Goal: Entertainment & Leisure: Consume media (video, audio)

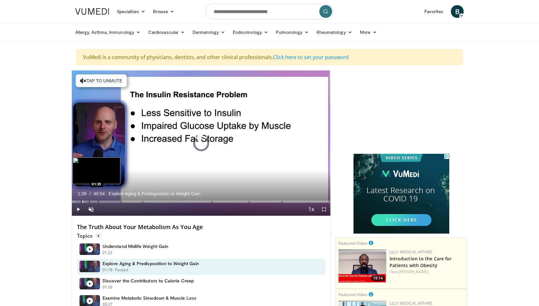
click at [82, 202] on div "Loaded : 1.62% 01:39 01:39" at bounding box center [201, 200] width 259 height 6
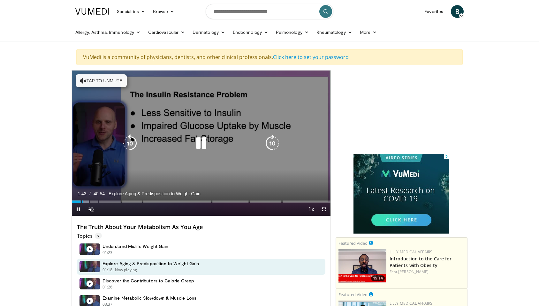
click at [136, 187] on div "10 seconds Tap to unmute" at bounding box center [201, 143] width 259 height 145
click at [108, 87] on button "Tap to unmute" at bounding box center [101, 80] width 51 height 13
click at [195, 146] on icon "Video Player" at bounding box center [201, 144] width 18 height 18
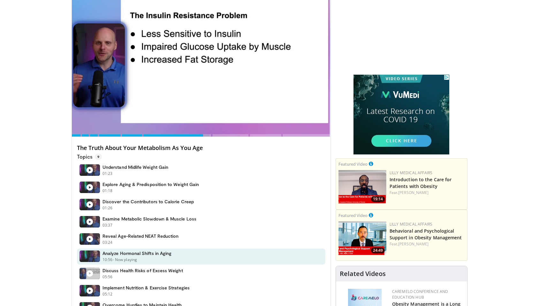
scroll to position [76, 0]
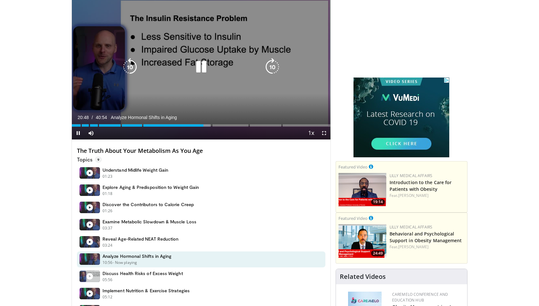
click at [258, 99] on div "10 seconds Tap to unmute" at bounding box center [201, 66] width 259 height 145
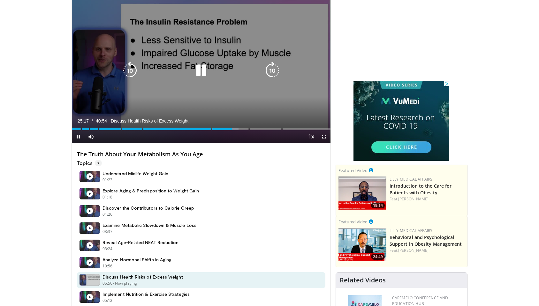
scroll to position [71, 0]
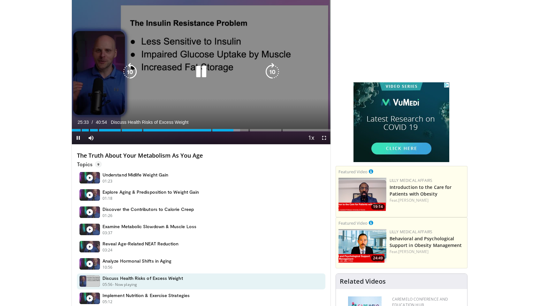
click at [223, 92] on div "10 seconds Tap to unmute" at bounding box center [201, 71] width 259 height 145
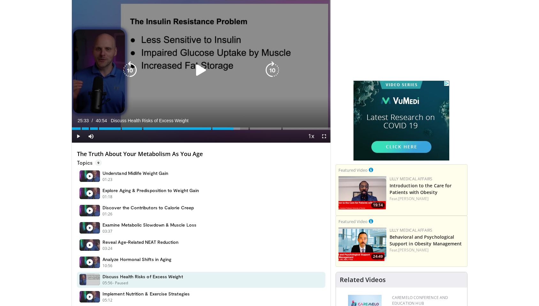
click at [223, 92] on div "10 seconds Tap to unmute" at bounding box center [201, 69] width 259 height 145
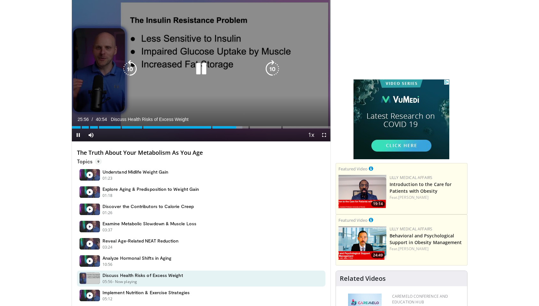
scroll to position [75, 0]
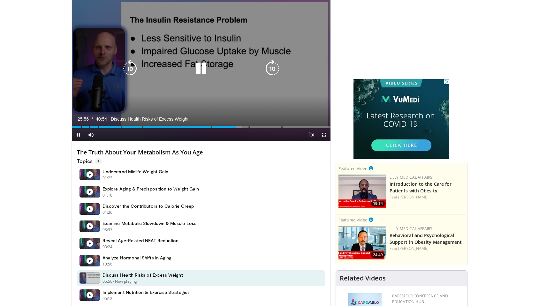
click at [207, 97] on div "10 seconds Tap to unmute" at bounding box center [201, 68] width 259 height 145
